Goal: Task Accomplishment & Management: Manage account settings

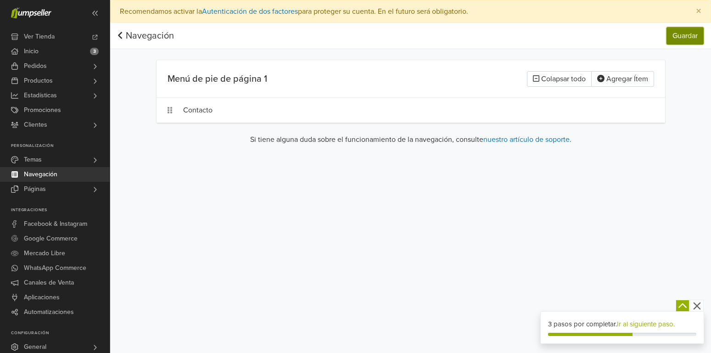
click at [684, 36] on button "Guardar" at bounding box center [685, 35] width 37 height 17
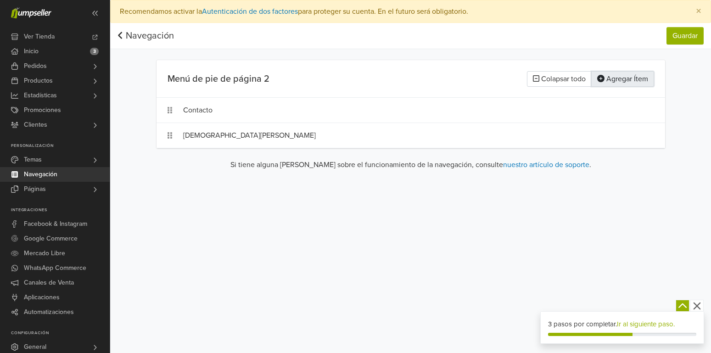
click at [631, 80] on button "Agregar Ítem" at bounding box center [623, 79] width 63 height 16
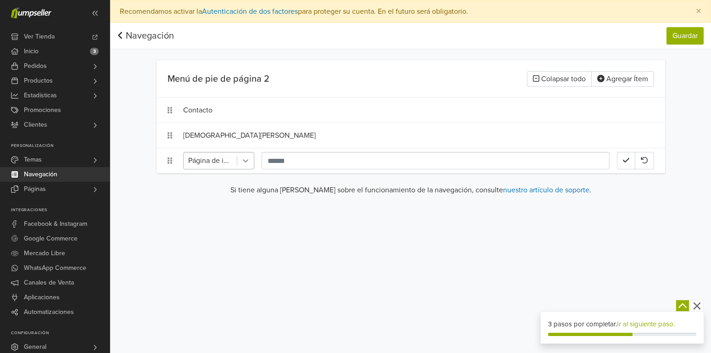
click at [243, 163] on icon at bounding box center [245, 160] width 9 height 9
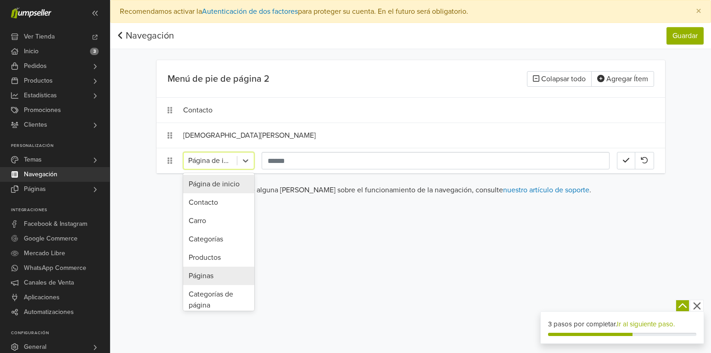
click at [203, 271] on div "Páginas" at bounding box center [218, 276] width 71 height 18
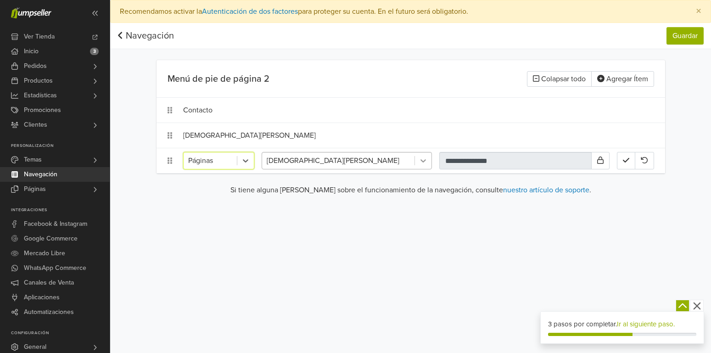
click at [426, 157] on icon at bounding box center [423, 160] width 9 height 9
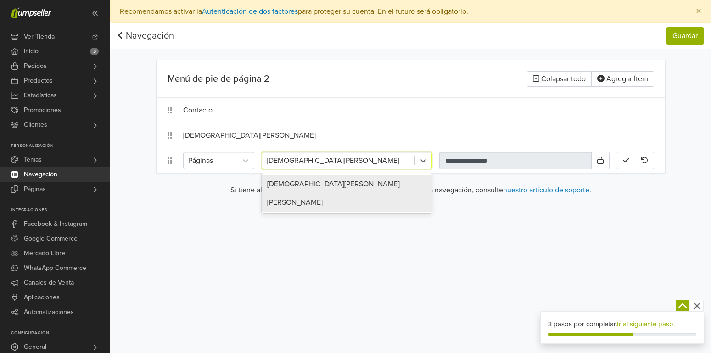
click at [332, 200] on div "[PERSON_NAME]" at bounding box center [347, 202] width 170 height 18
type input "**********"
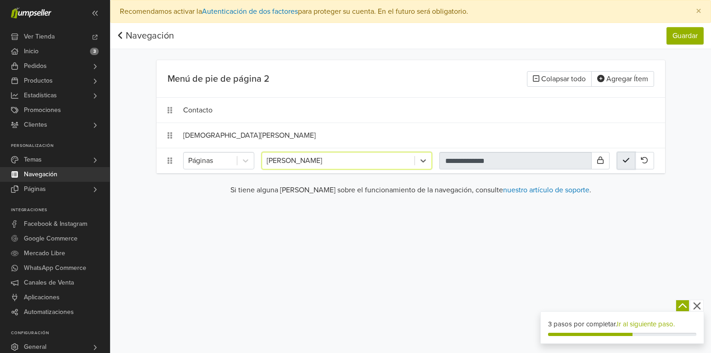
click at [631, 163] on button "button" at bounding box center [626, 160] width 18 height 17
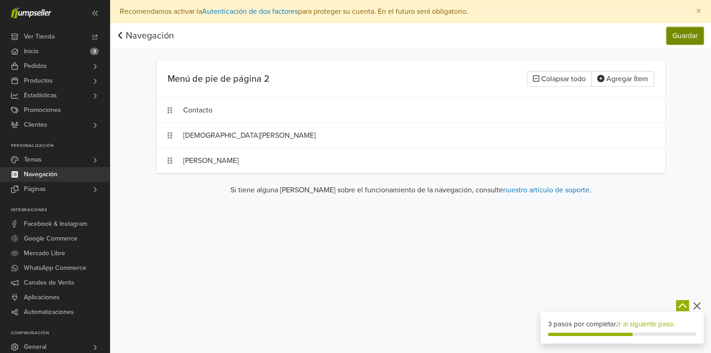
click at [683, 35] on button "Guardar" at bounding box center [685, 35] width 37 height 17
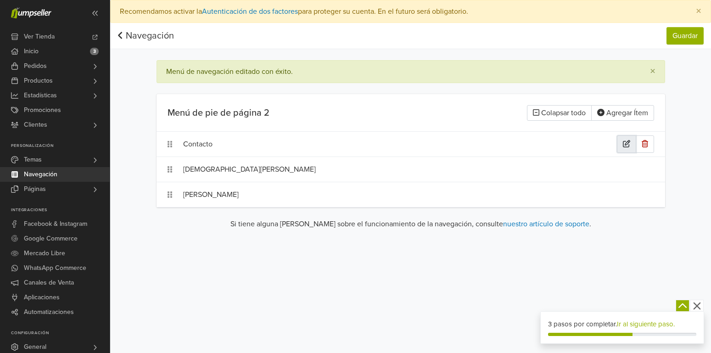
click at [626, 145] on icon "button" at bounding box center [626, 143] width 7 height 7
click at [625, 140] on icon "button" at bounding box center [626, 143] width 6 height 7
click at [687, 40] on button "Guardar" at bounding box center [685, 35] width 37 height 17
